Goal: Information Seeking & Learning: Learn about a topic

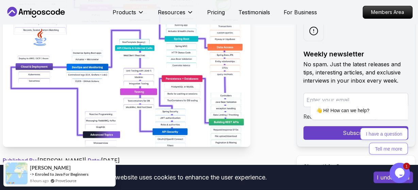
scroll to position [177, 0]
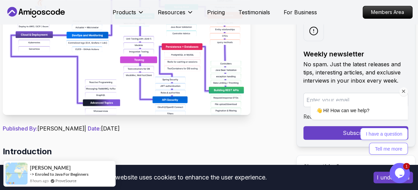
click at [405, 90] on icon "Chat attention grabber" at bounding box center [404, 92] width 6 height 6
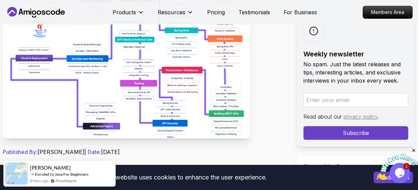
scroll to position [142, 0]
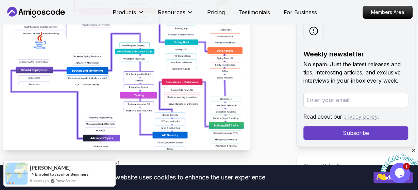
click at [165, 110] on img at bounding box center [127, 73] width 248 height 153
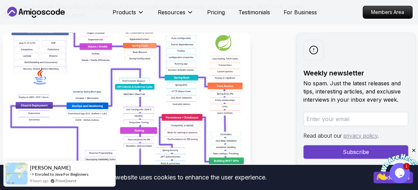
scroll to position [177, 0]
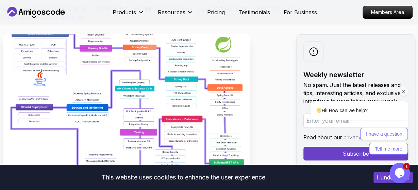
scroll to position [106, 0]
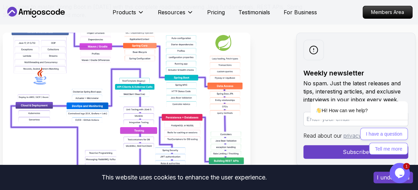
click at [404, 176] on icon "Opens Chat This icon Opens the chat window." at bounding box center [400, 173] width 11 height 11
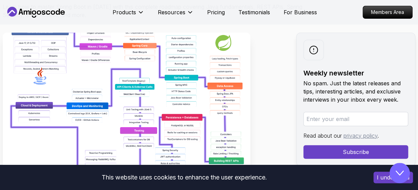
scroll to position [0, 0]
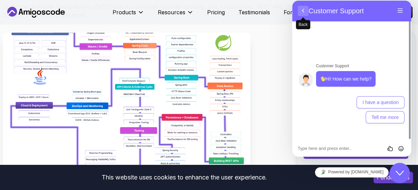
click at [307, 10] on button "Back" at bounding box center [303, 11] width 11 height 10
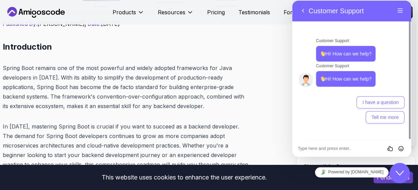
scroll to position [283, 0]
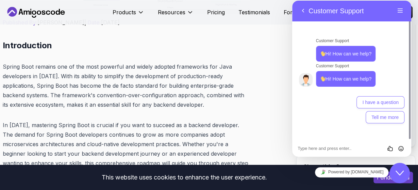
click at [398, 172] on icon "Close Chat This icon closes the chat window." at bounding box center [400, 173] width 8 height 8
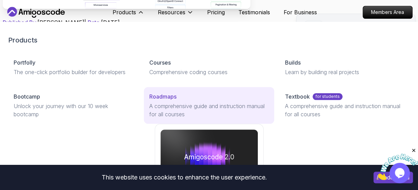
click at [171, 98] on p "Roadmaps" at bounding box center [162, 97] width 27 height 8
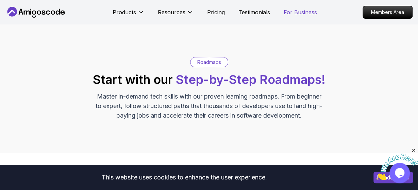
click at [292, 12] on p "For Business" at bounding box center [300, 12] width 33 height 8
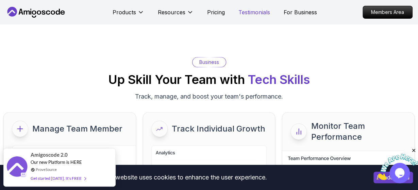
click at [249, 14] on p "Testimonials" at bounding box center [255, 12] width 32 height 8
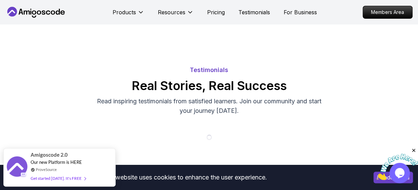
click at [224, 16] on div "Products Resources Pricing Testimonials For Business" at bounding box center [215, 12] width 205 height 14
click at [218, 13] on p "Pricing" at bounding box center [216, 12] width 18 height 8
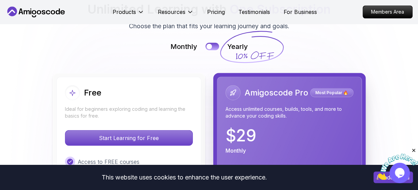
scroll to position [1526, 0]
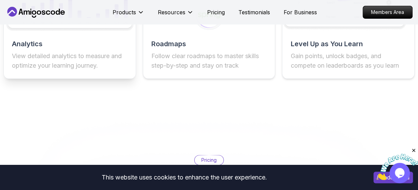
scroll to position [1249, 0]
